Goal: Task Accomplishment & Management: Manage account settings

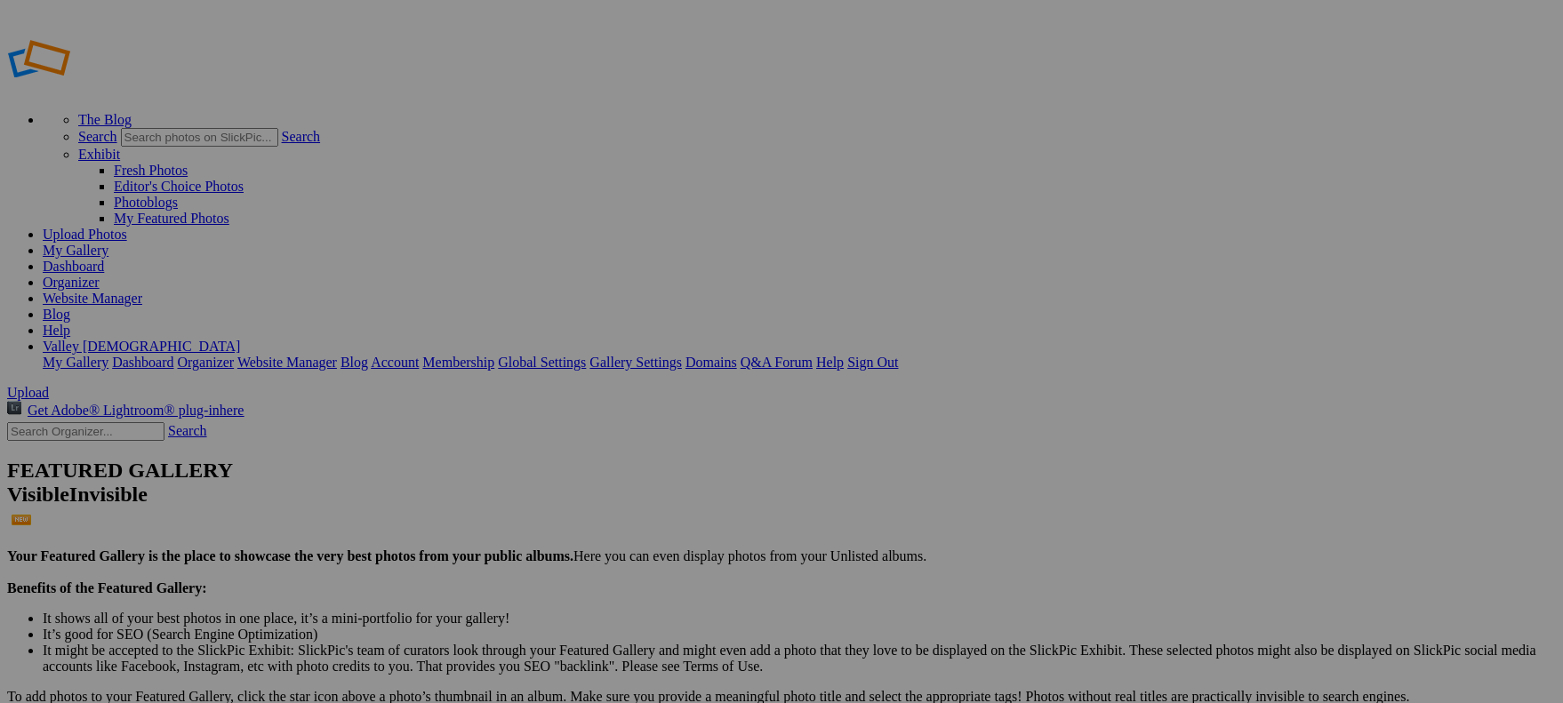
type input "Denim and Diamonds - Father Daughter Dance"
click at [127, 227] on link "Upload Photos" at bounding box center [85, 234] width 84 height 15
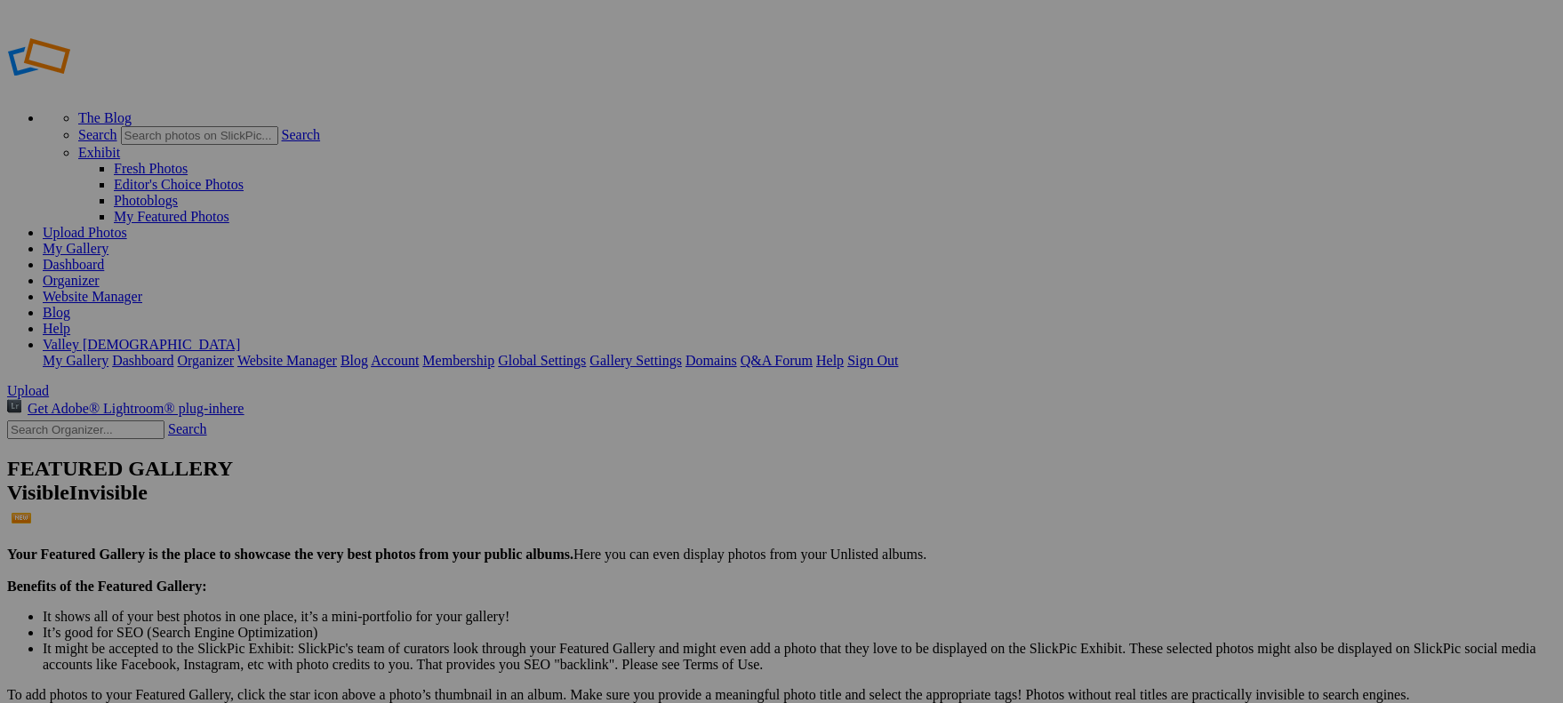
scroll to position [0, 0]
drag, startPoint x: 108, startPoint y: 200, endPoint x: 49, endPoint y: 307, distance: 121.7
drag, startPoint x: 88, startPoint y: 294, endPoint x: 13, endPoint y: 149, distance: 163.0
drag, startPoint x: 221, startPoint y: 179, endPoint x: 204, endPoint y: 303, distance: 125.6
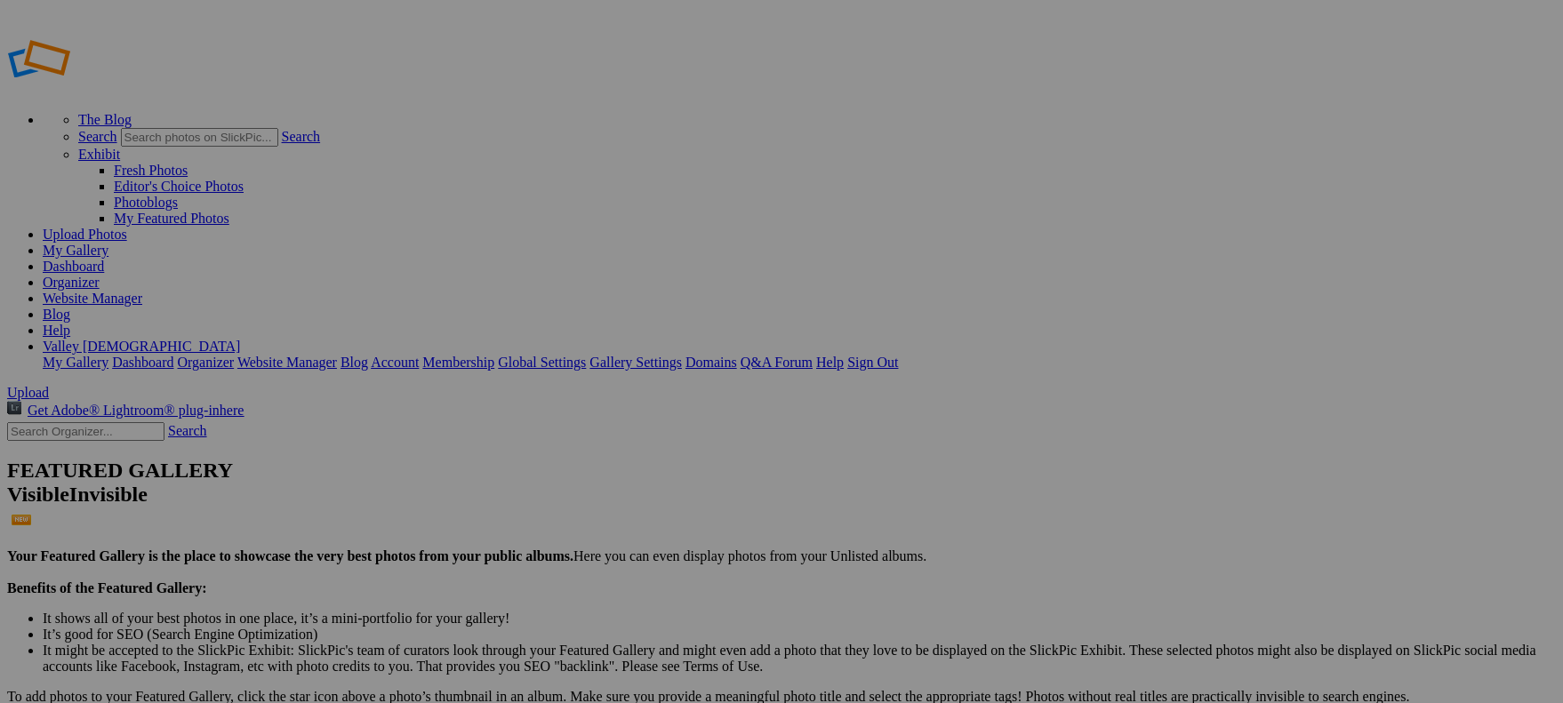
drag, startPoint x: 218, startPoint y: 296, endPoint x: 214, endPoint y: 307, distance: 11.2
drag, startPoint x: 48, startPoint y: 296, endPoint x: -5, endPoint y: 294, distance: 53.4
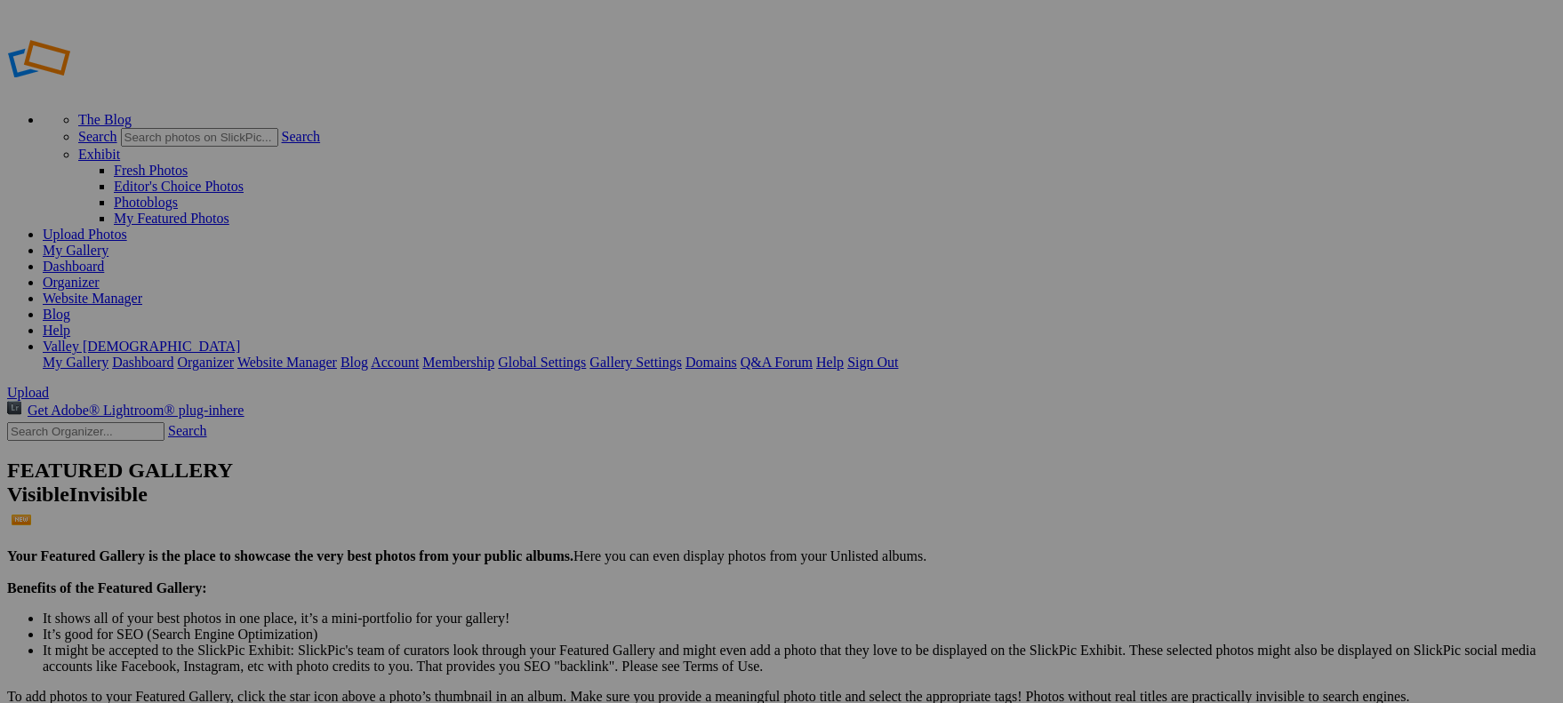
drag, startPoint x: 60, startPoint y: 291, endPoint x: 12, endPoint y: 154, distance: 145.1
drag, startPoint x: 214, startPoint y: 296, endPoint x: 183, endPoint y: 176, distance: 124.0
drag, startPoint x: 214, startPoint y: 210, endPoint x: 181, endPoint y: 209, distance: 32.9
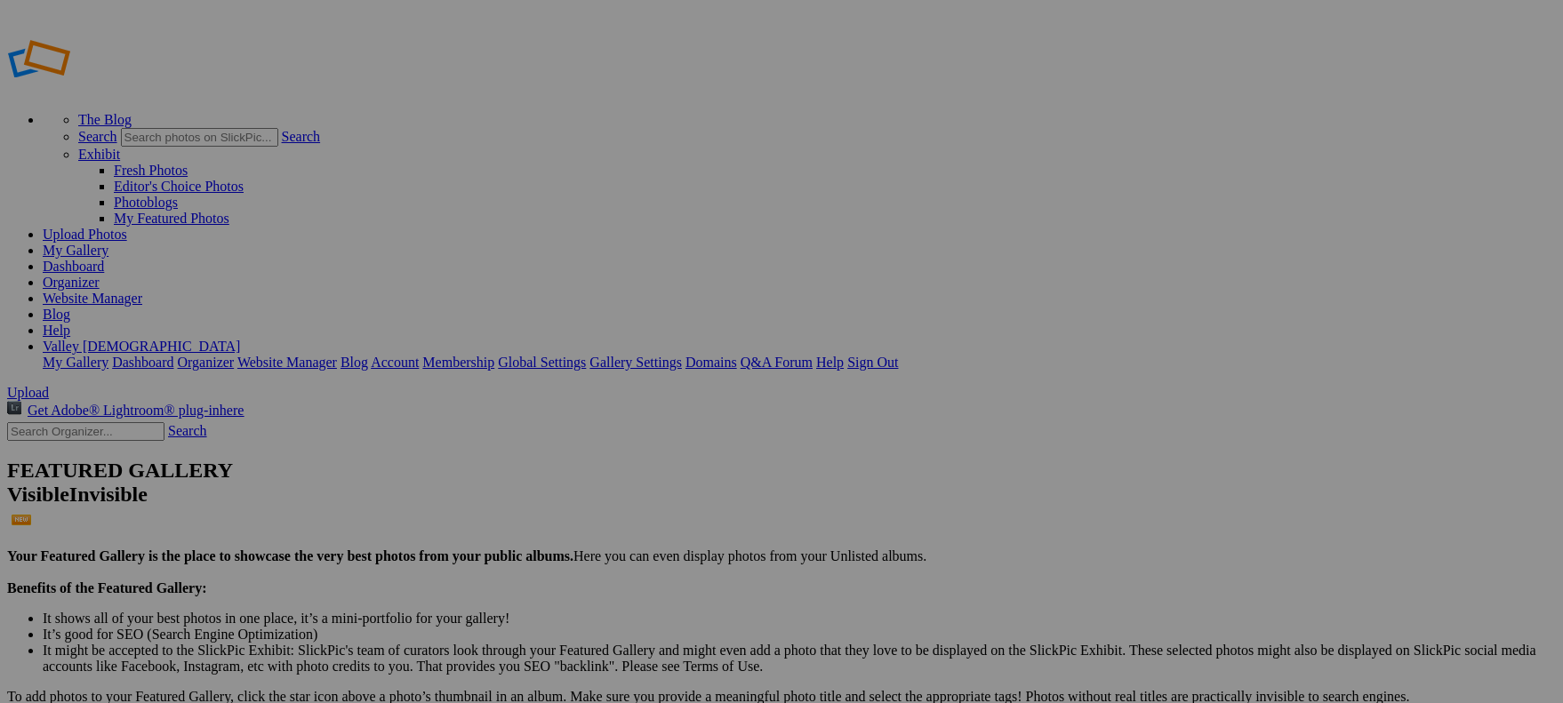
drag, startPoint x: 82, startPoint y: 212, endPoint x: 26, endPoint y: 150, distance: 83.1
drag, startPoint x: 218, startPoint y: 295, endPoint x: 217, endPoint y: 173, distance: 121.8
drag, startPoint x: 223, startPoint y: 216, endPoint x: 219, endPoint y: 162, distance: 54.4
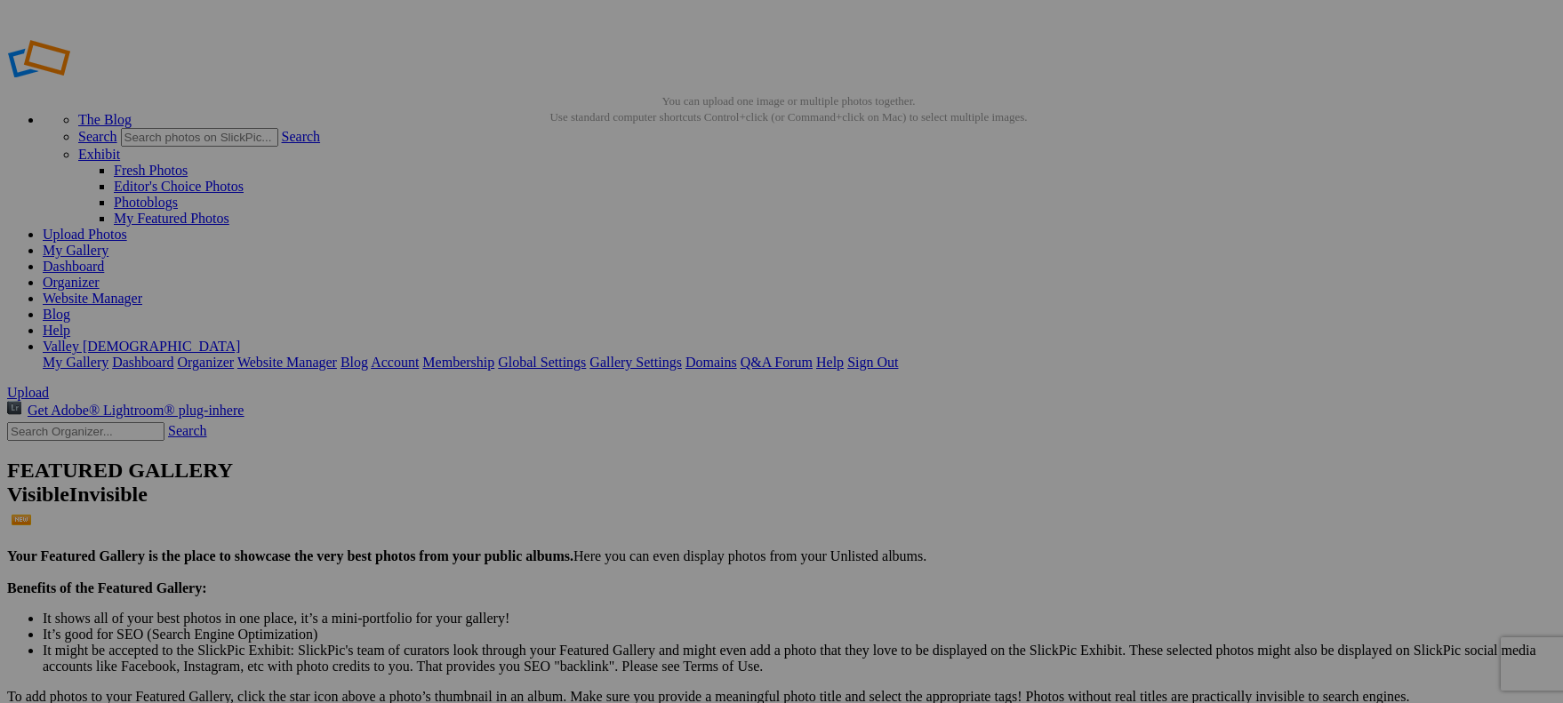
drag, startPoint x: 219, startPoint y: 212, endPoint x: 127, endPoint y: 153, distance: 108.7
drag, startPoint x: 145, startPoint y: 186, endPoint x: 84, endPoint y: 150, distance: 70.9
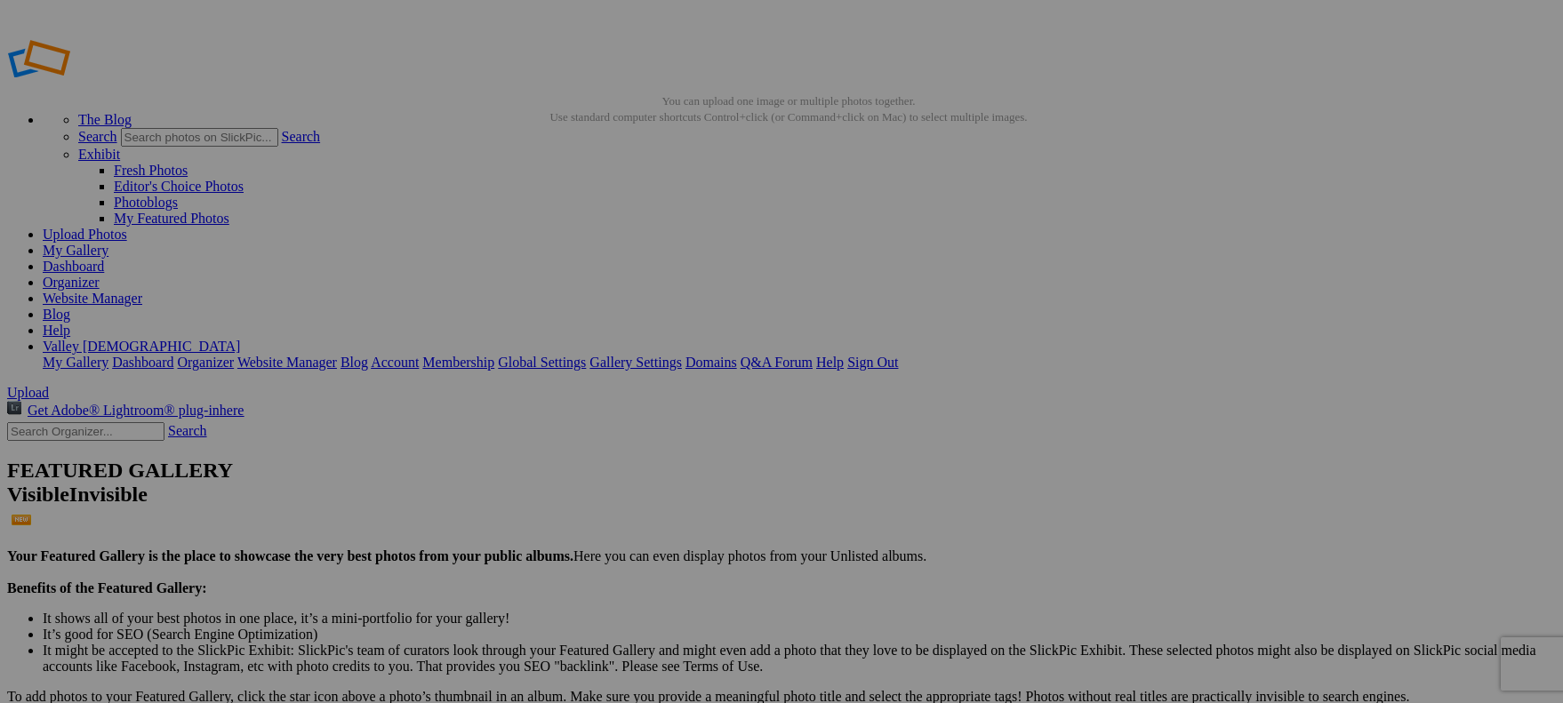
drag, startPoint x: 220, startPoint y: 299, endPoint x: 178, endPoint y: 164, distance: 141.4
drag, startPoint x: 75, startPoint y: 298, endPoint x: 105, endPoint y: 157, distance: 143.7
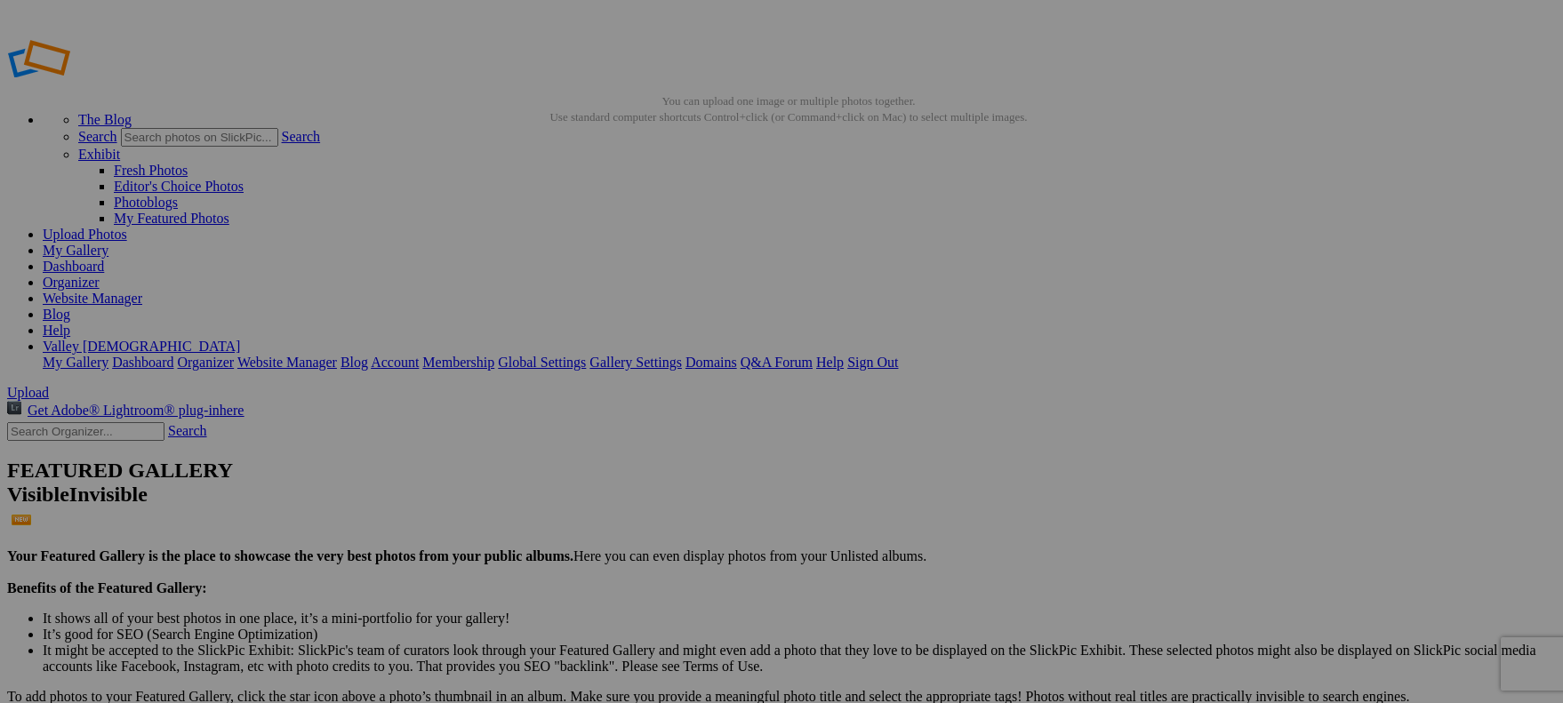
drag, startPoint x: 12, startPoint y: 268, endPoint x: 5, endPoint y: 310, distance: 43.1
drag, startPoint x: 10, startPoint y: 239, endPoint x: 4, endPoint y: 311, distance: 72.3
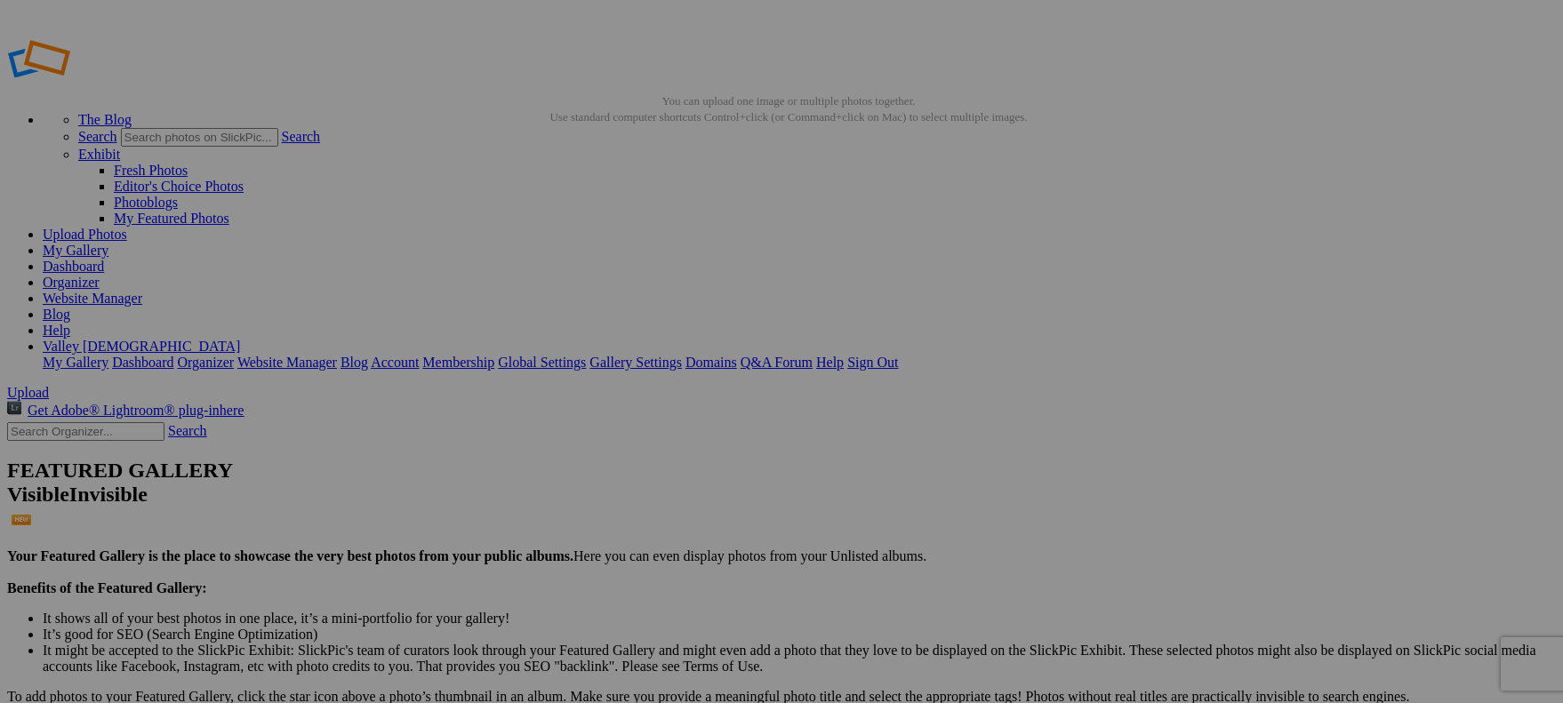
drag, startPoint x: 5, startPoint y: 244, endPoint x: 1, endPoint y: 171, distance: 73.9
click at [108, 243] on link "My Gallery" at bounding box center [76, 250] width 66 height 15
